Goal: Find specific page/section

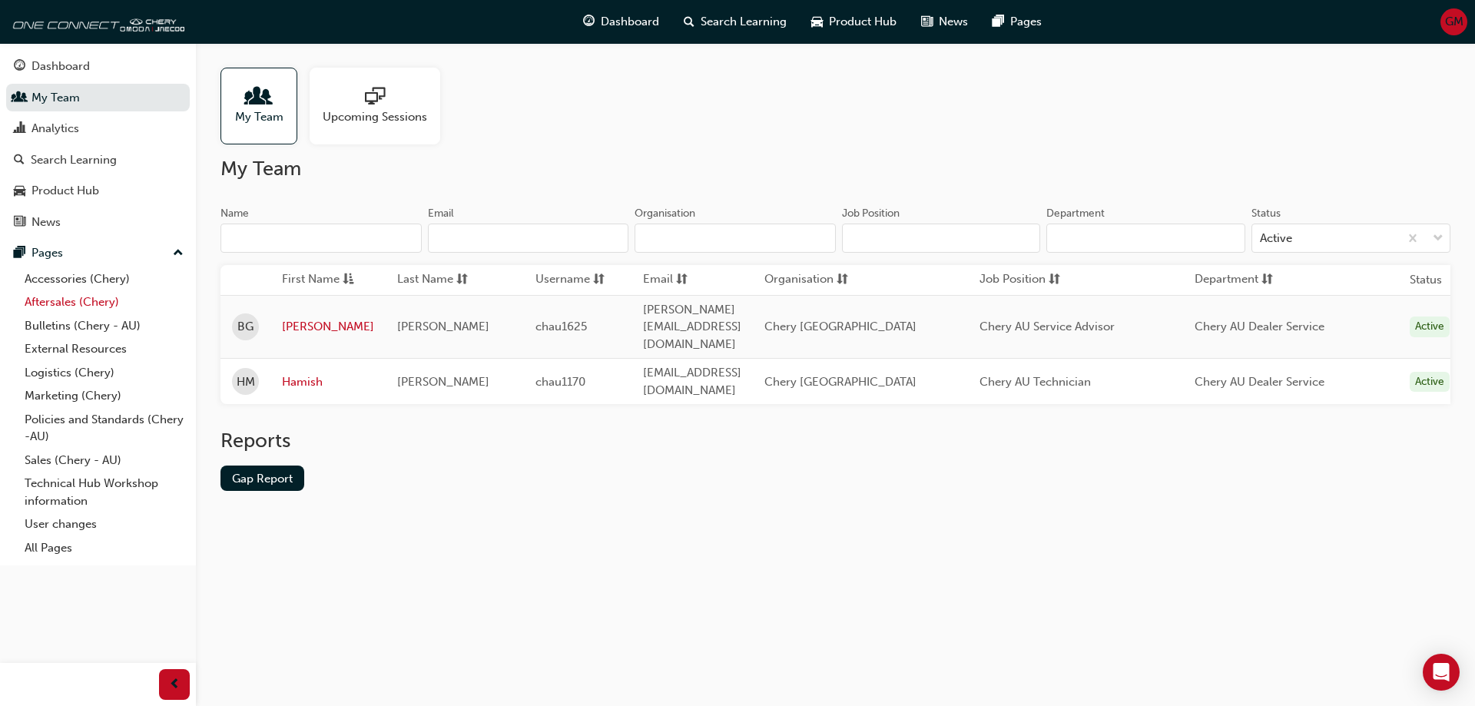
click at [94, 296] on link "Aftersales (Chery)" at bounding box center [103, 302] width 171 height 24
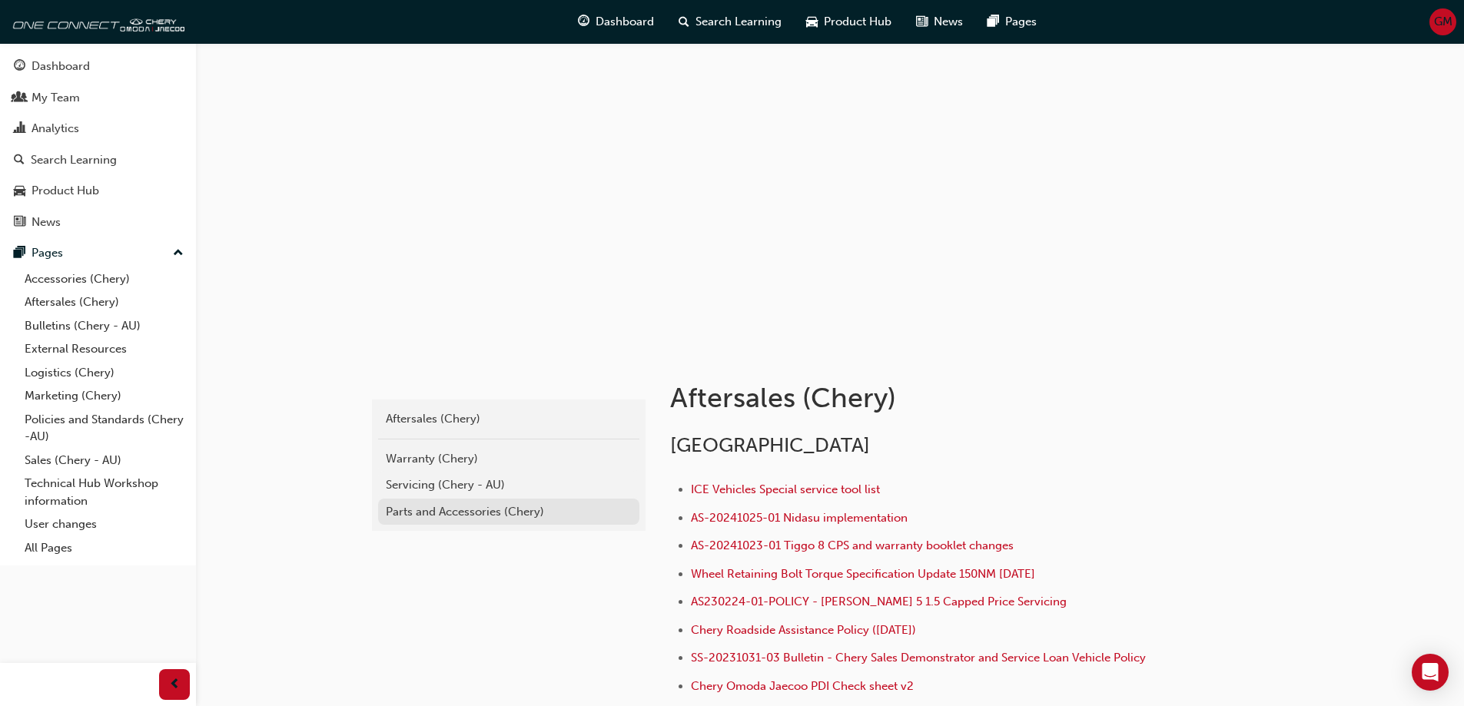
click at [443, 507] on div "Parts and Accessories (Chery)" at bounding box center [509, 512] width 246 height 18
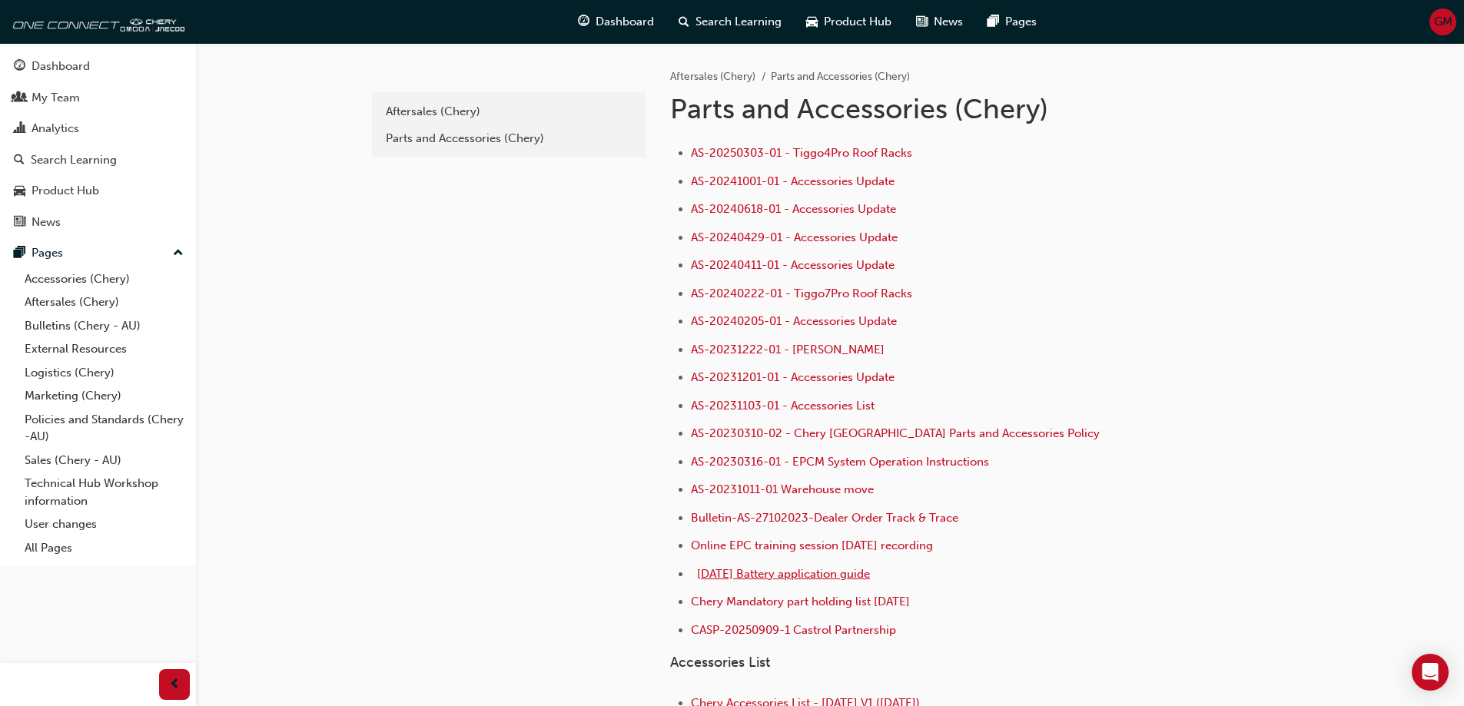
click at [842, 569] on span "[DATE] Battery application guide" at bounding box center [783, 574] width 173 height 14
